Goal: Check status: Check status

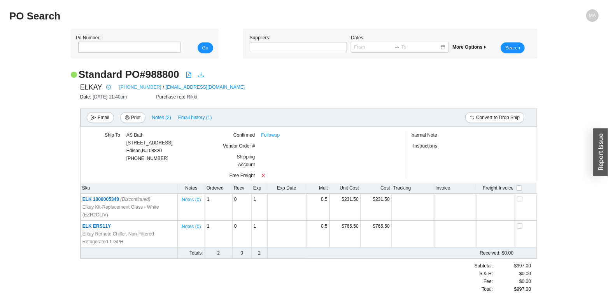
click at [140, 87] on link "630-572-3192" at bounding box center [140, 87] width 42 height 8
click at [161, 120] on span "Notes ( 2 )" at bounding box center [161, 117] width 19 height 8
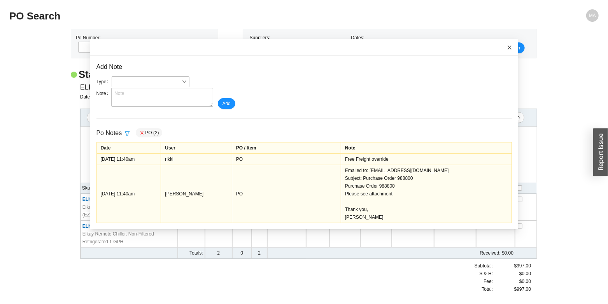
click at [501, 51] on span "Close" at bounding box center [509, 47] width 17 height 17
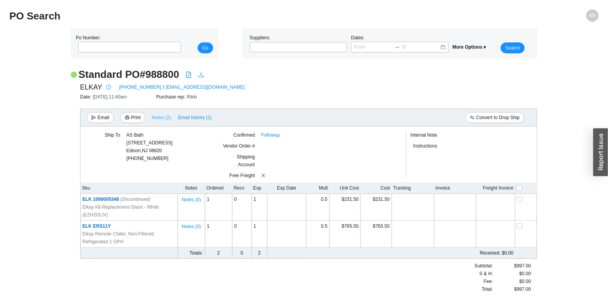
click at [163, 120] on span "Notes ( 2 )" at bounding box center [161, 117] width 19 height 8
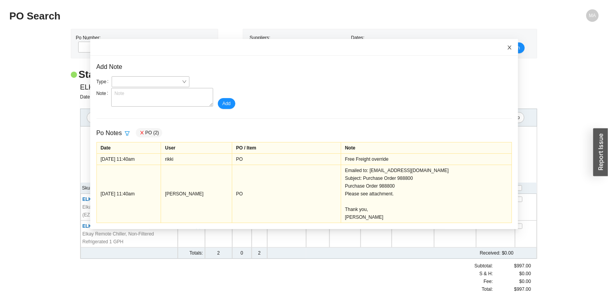
click at [507, 47] on icon "close" at bounding box center [509, 47] width 4 height 4
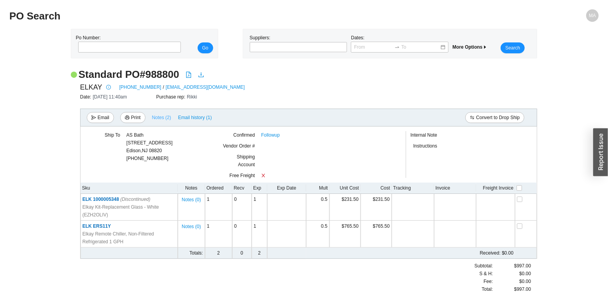
click at [170, 119] on span "Notes ( 2 )" at bounding box center [161, 117] width 19 height 8
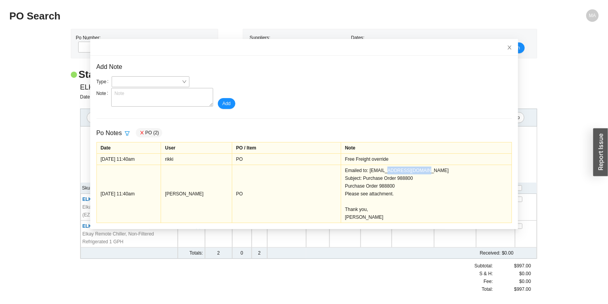
drag, startPoint x: 430, startPoint y: 170, endPoint x: 395, endPoint y: 172, distance: 35.0
click at [395, 172] on div "Emailed to: orders@dellonsales.com Subject: Purchase Order 988800 Purchase Orde…" at bounding box center [426, 193] width 162 height 54
copy div "dellonsales.com"
click at [506, 45] on icon "close" at bounding box center [508, 47] width 5 height 5
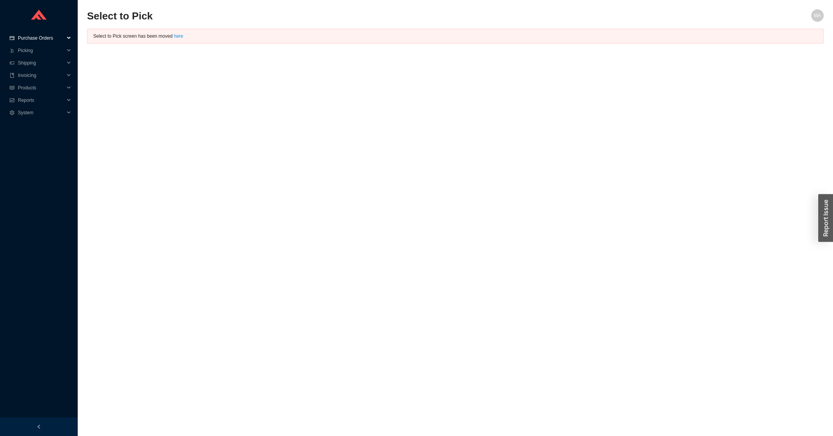
click at [63, 39] on span "Purchase Orders" at bounding box center [41, 38] width 47 height 12
click at [33, 49] on link "Search" at bounding box center [26, 50] width 15 height 5
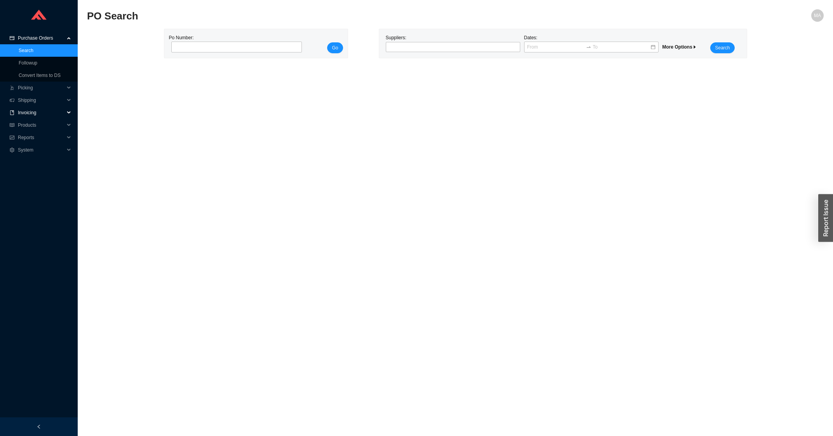
click at [52, 112] on span "Invoicing" at bounding box center [41, 113] width 47 height 12
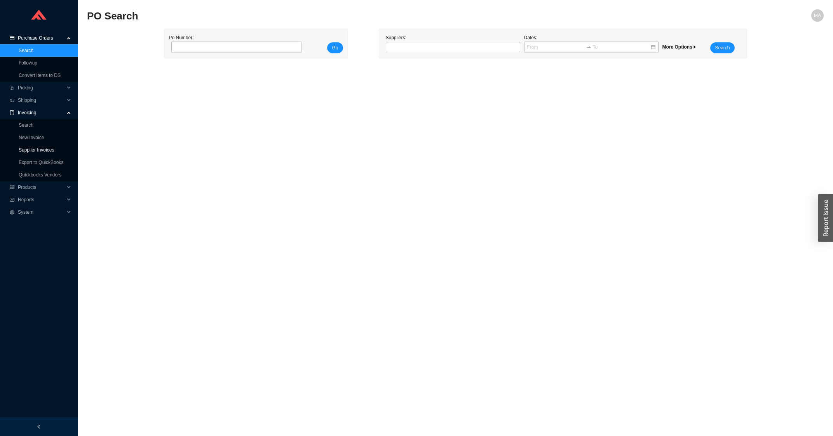
click at [40, 147] on link "Supplier Invoices" at bounding box center [36, 149] width 35 height 5
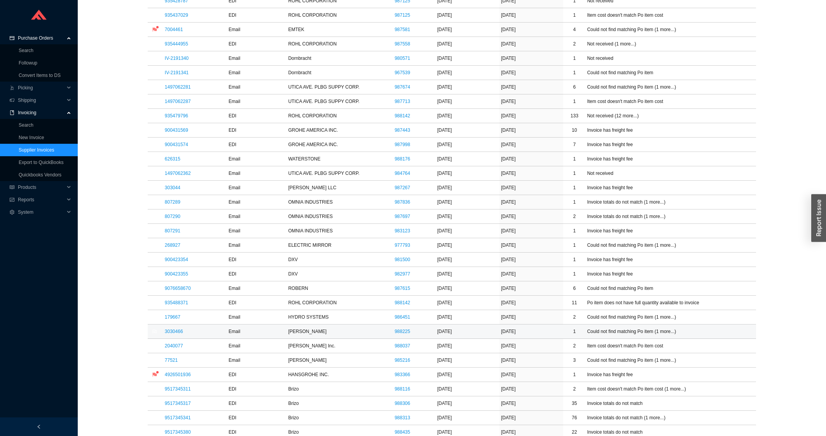
scroll to position [166, 0]
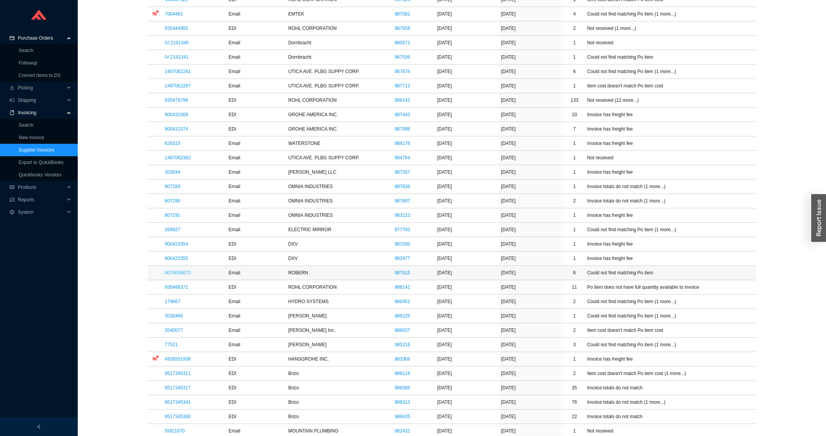
click at [182, 272] on link "9076658670" at bounding box center [178, 272] width 26 height 5
